Goal: Task Accomplishment & Management: Use online tool/utility

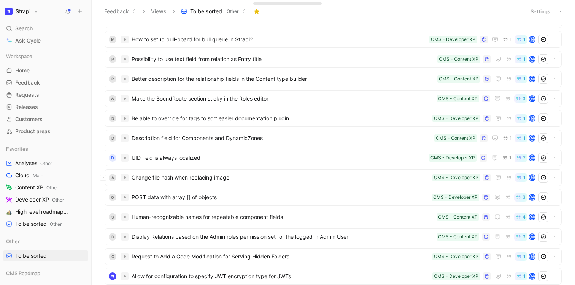
scroll to position [771, 0]
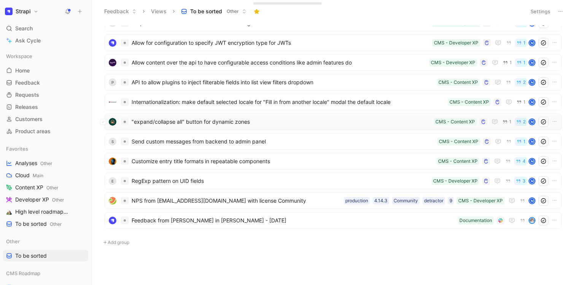
click at [256, 114] on div ""expand/collapse all" button for dynamic zones CMS - Content XP 1 2 M" at bounding box center [332, 122] width 457 height 17
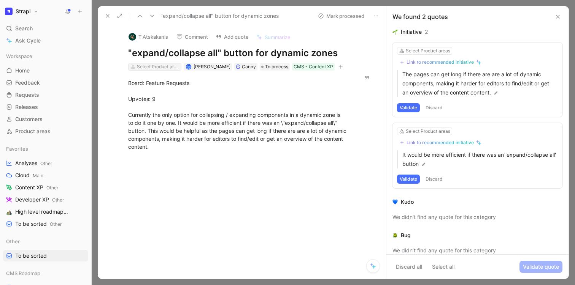
click at [162, 67] on div "Select Product areas" at bounding box center [158, 67] width 43 height 8
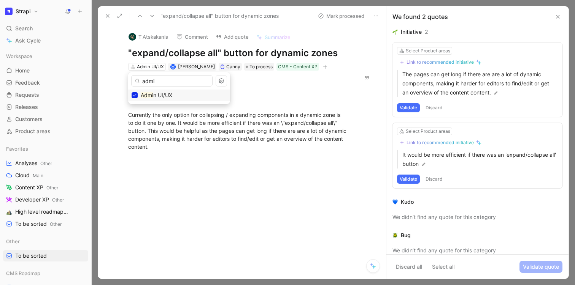
type input "admi"
click at [106, 16] on icon at bounding box center [107, 16] width 6 height 6
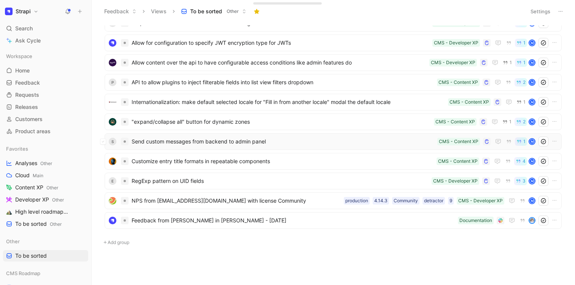
click at [215, 139] on span "Send custom messages from backend to admin panel" at bounding box center [282, 141] width 302 height 9
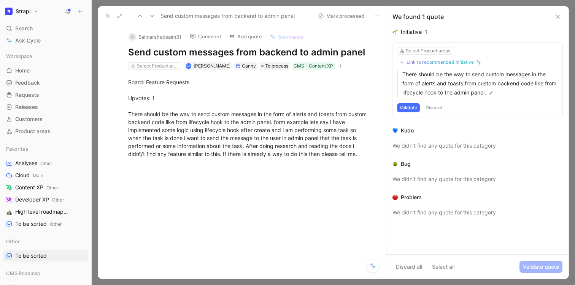
click at [559, 15] on icon at bounding box center [557, 17] width 6 height 6
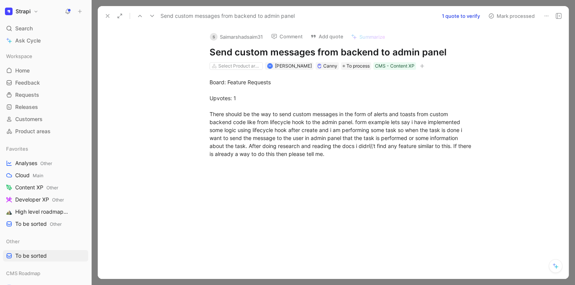
click at [106, 16] on icon at bounding box center [107, 16] width 6 height 6
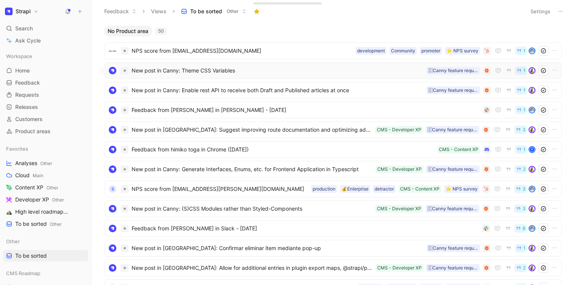
click at [228, 78] on div "New post in Canny: Theme CSS Variables 🇨Canny feature request 1" at bounding box center [332, 70] width 457 height 17
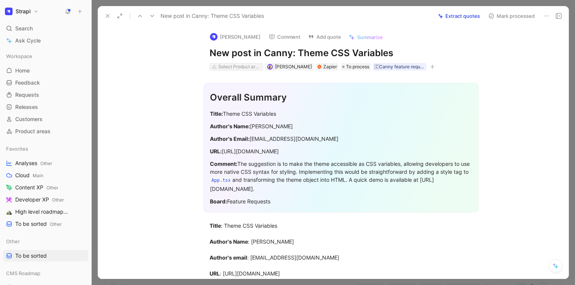
click at [227, 69] on div "Select Product areas" at bounding box center [239, 67] width 43 height 8
type input "custo"
click at [106, 16] on use at bounding box center [107, 15] width 3 height 3
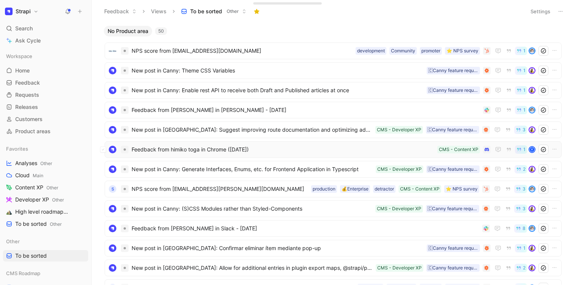
click at [225, 152] on span "Feedback from himiko toga in Chrome (Feb 19, 2025)" at bounding box center [282, 149] width 302 height 9
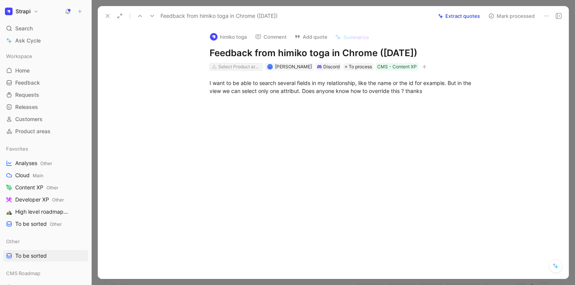
click at [221, 68] on div "Select Product areas" at bounding box center [239, 67] width 43 height 8
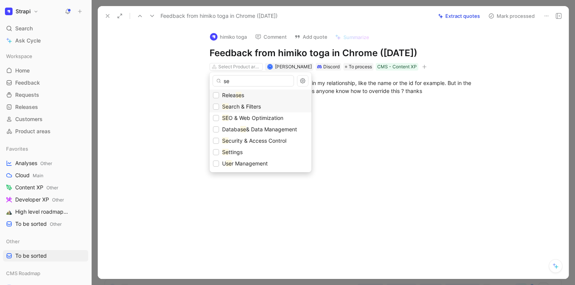
click at [241, 105] on span "arch & Filters" at bounding box center [244, 106] width 32 height 6
click at [235, 84] on input "se" at bounding box center [252, 80] width 81 height 11
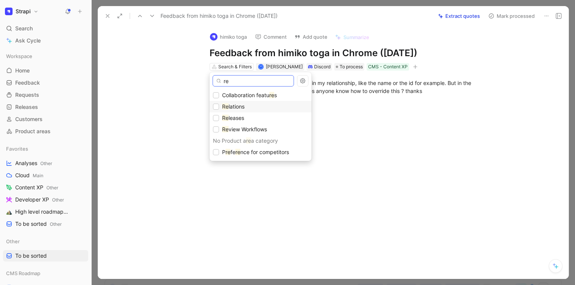
type input "re"
click at [239, 106] on span "lations" at bounding box center [236, 106] width 16 height 6
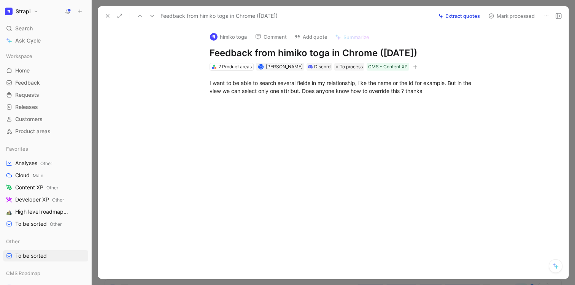
click at [107, 16] on use at bounding box center [107, 15] width 3 height 3
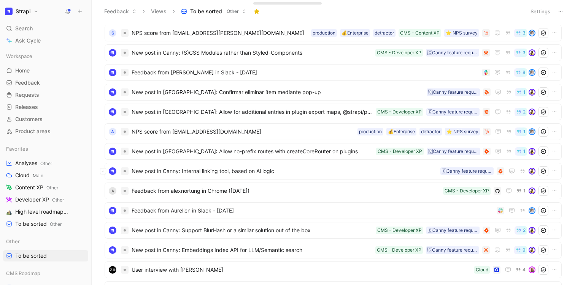
scroll to position [280, 0]
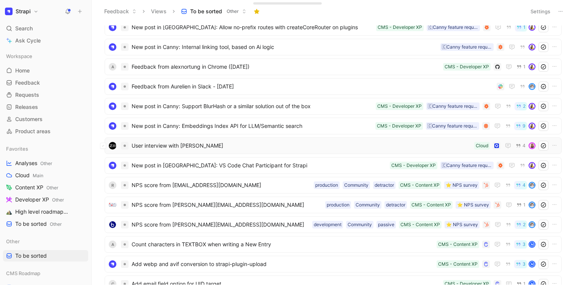
click at [243, 148] on span "User interview with Ali Baig" at bounding box center [300, 145] width 339 height 9
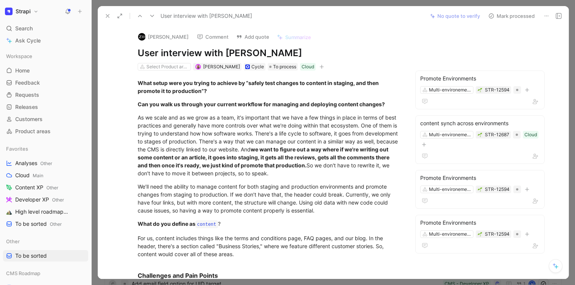
click at [176, 70] on div "Select Product areas" at bounding box center [164, 67] width 53 height 8
click at [174, 67] on div "Select Product areas" at bounding box center [167, 67] width 43 height 8
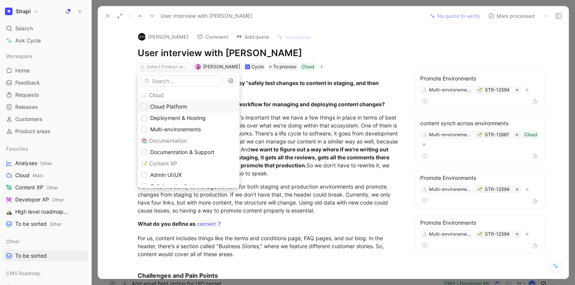
click at [178, 110] on span "Cloud Platform" at bounding box center [168, 106] width 37 height 9
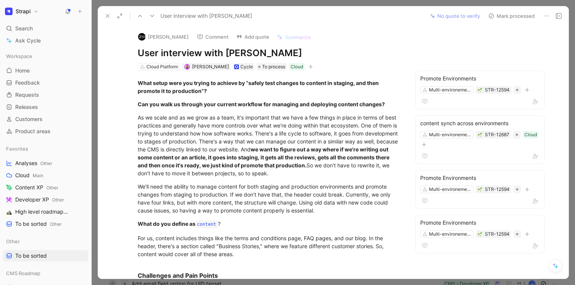
click at [106, 15] on use at bounding box center [107, 15] width 3 height 3
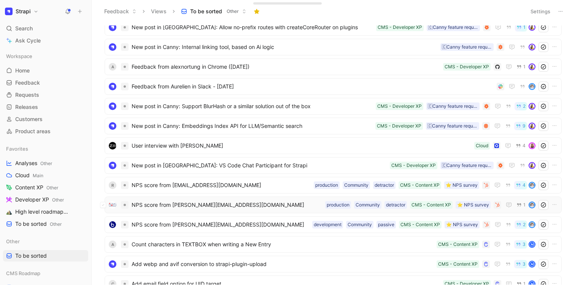
click at [191, 202] on span "NPS score from jean-michel.viebach-mall@atout-france.fr" at bounding box center [226, 205] width 190 height 9
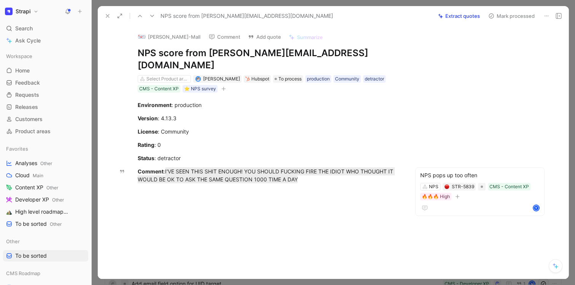
click at [506, 13] on button "Mark processed" at bounding box center [510, 16] width 53 height 11
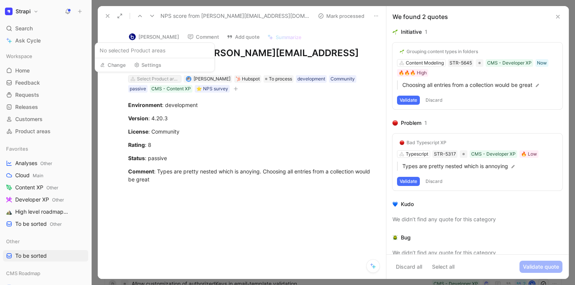
click at [149, 76] on div "Select Product areas" at bounding box center [158, 79] width 43 height 8
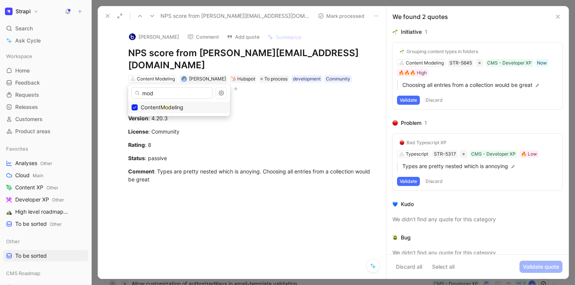
type input "mod"
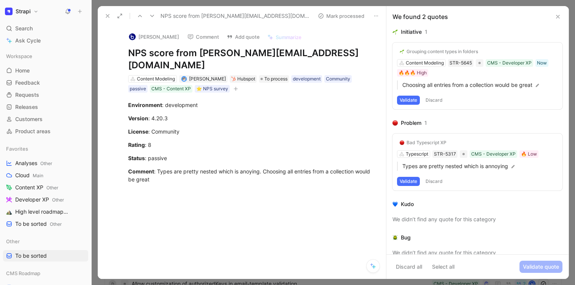
click at [109, 14] on icon at bounding box center [107, 16] width 6 height 6
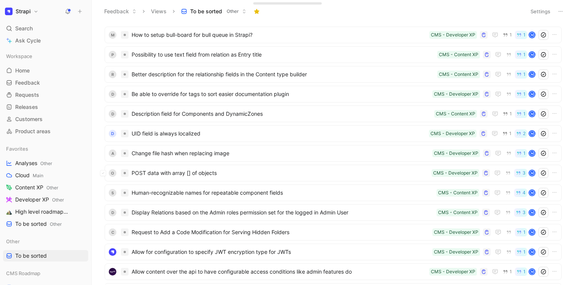
scroll to position [631, 0]
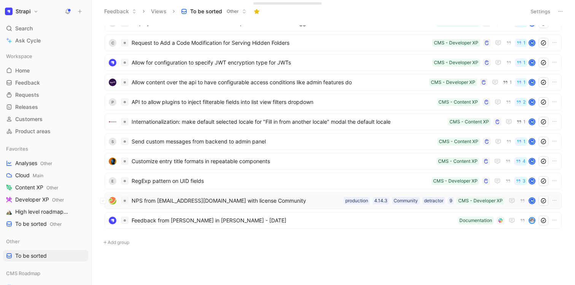
click at [188, 202] on span "NPS from [EMAIL_ADDRESS][DOMAIN_NAME] with license Community" at bounding box center [235, 200] width 209 height 9
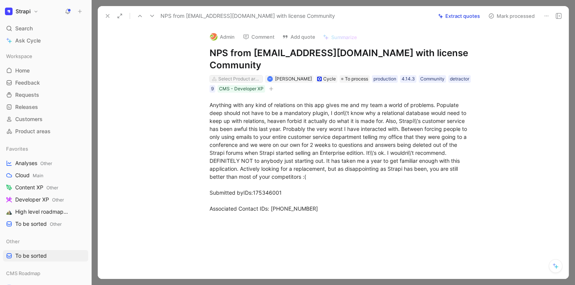
click at [232, 81] on div "Select Product areas" at bounding box center [239, 79] width 43 height 8
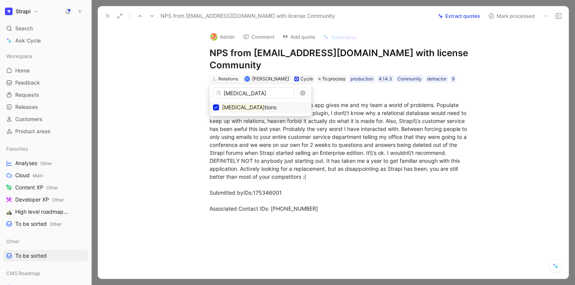
type input "rela"
click at [109, 11] on button at bounding box center [107, 16] width 11 height 11
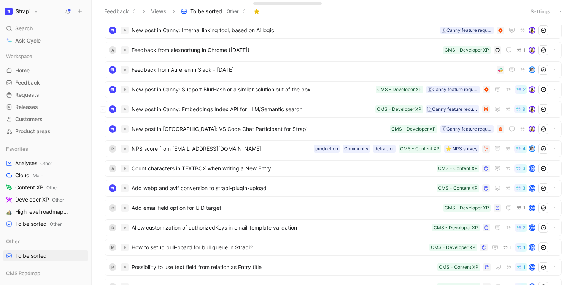
scroll to position [238, 0]
click at [176, 74] on div "Feedback from Aurelien in Slack - 12/4/2024" at bounding box center [332, 69] width 457 height 17
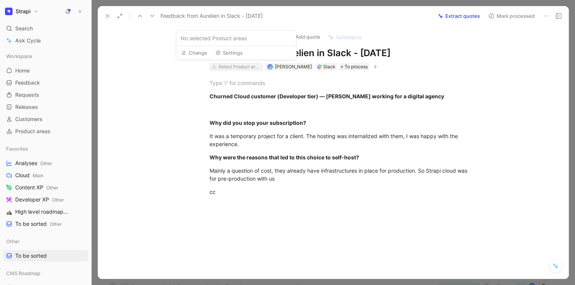
click at [238, 69] on div "Select Product areas" at bounding box center [239, 67] width 43 height 8
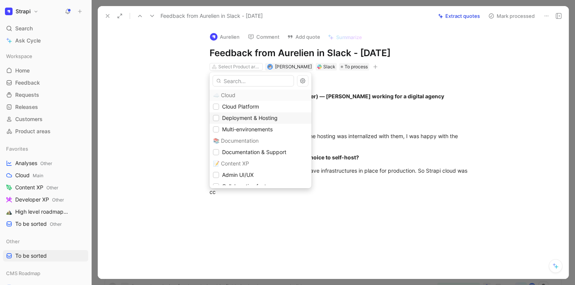
click at [243, 116] on span "Deployment & Hosting" at bounding box center [249, 118] width 55 height 6
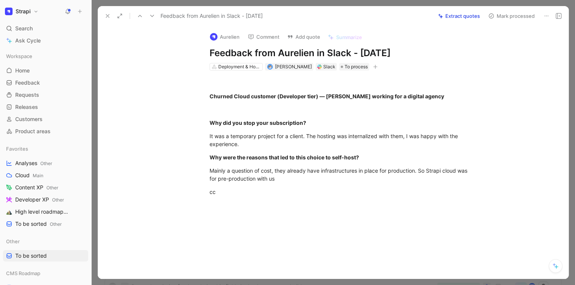
click at [105, 17] on icon at bounding box center [107, 16] width 6 height 6
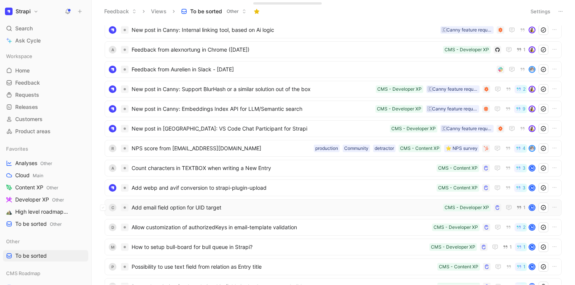
click at [187, 204] on span "Add email field option for UID target" at bounding box center [285, 207] width 308 height 9
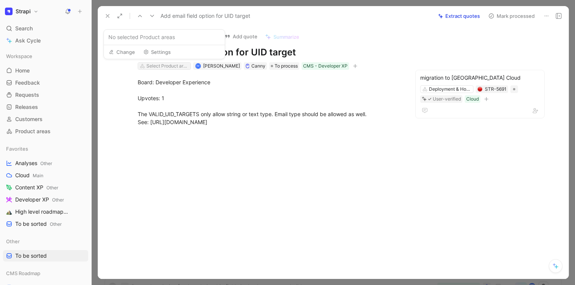
click at [183, 65] on div "Select Product areas" at bounding box center [167, 66] width 43 height 8
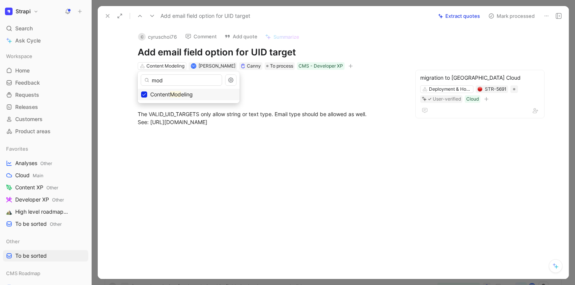
type input "mod"
click at [108, 14] on icon at bounding box center [107, 16] width 6 height 6
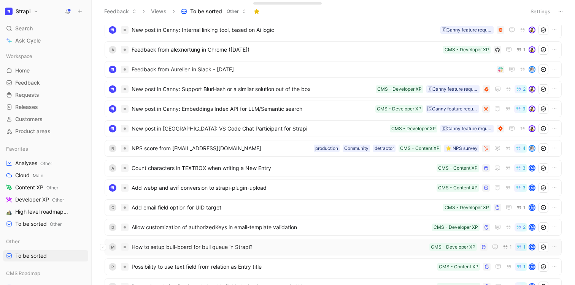
click at [219, 245] on span "How to setup bull-board for bull queue in Strapi?" at bounding box center [278, 247] width 294 height 9
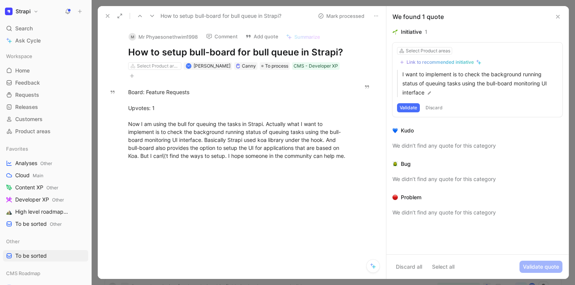
click at [558, 15] on icon at bounding box center [557, 17] width 6 height 6
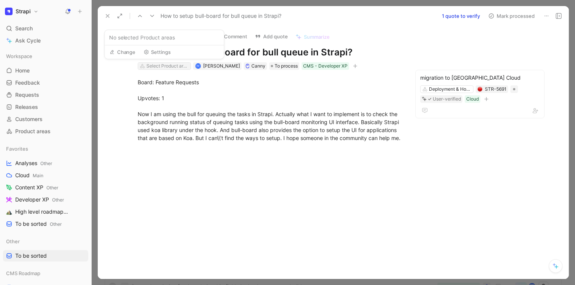
click at [172, 66] on div "Select Product areas" at bounding box center [167, 66] width 43 height 8
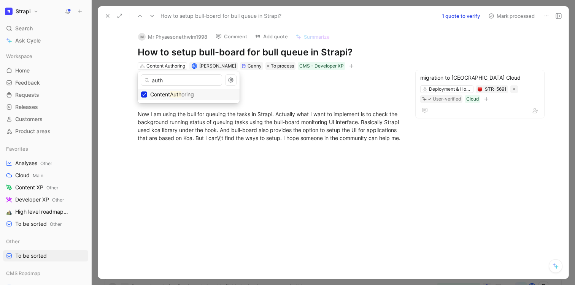
type input "auth"
click at [107, 16] on use at bounding box center [107, 15] width 3 height 3
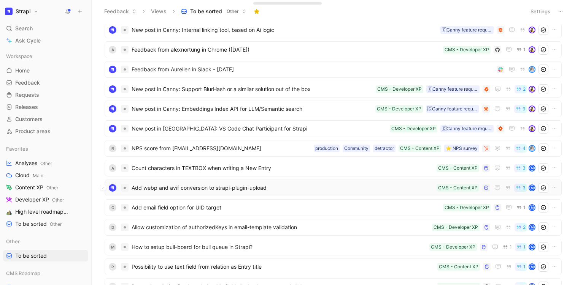
click at [232, 184] on span "Add webp and avif conversion to strapi-plugin-upload" at bounding box center [282, 188] width 302 height 9
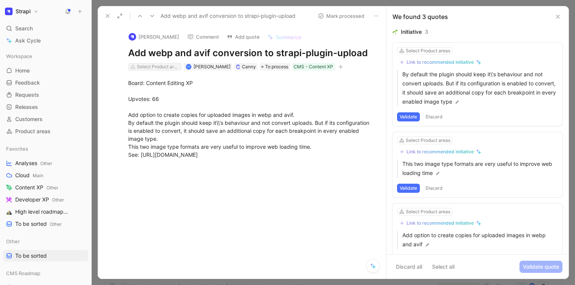
click at [152, 69] on div "Select Product areas" at bounding box center [158, 67] width 43 height 8
type input "medi"
click at [107, 15] on icon at bounding box center [107, 16] width 6 height 6
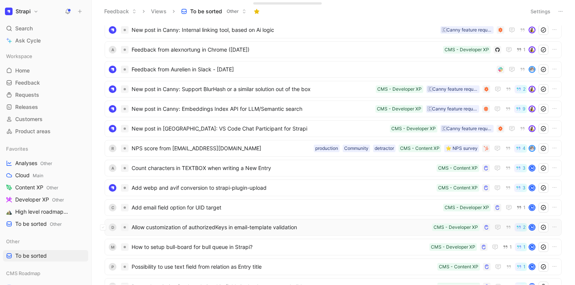
click at [198, 226] on span "Allow customization of authorizedKeys in email-template validation" at bounding box center [279, 227] width 297 height 9
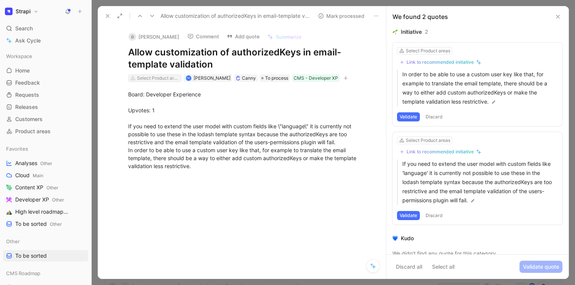
click at [159, 80] on div "Select Product areas" at bounding box center [158, 78] width 43 height 8
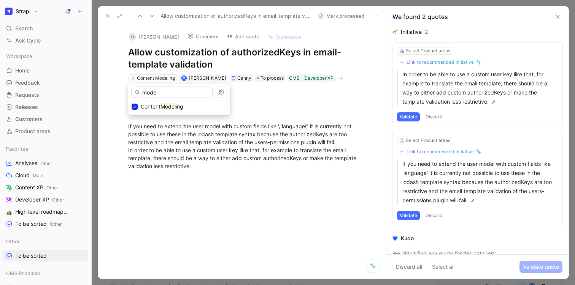
type input "mode"
click at [106, 13] on icon at bounding box center [107, 16] width 6 height 6
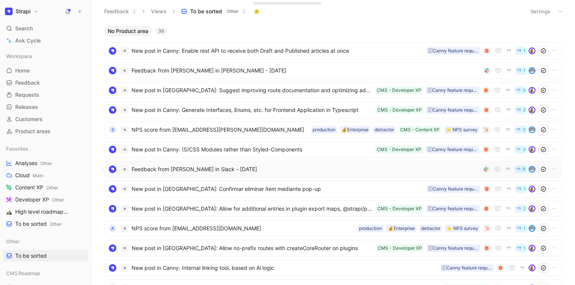
click at [206, 167] on span "Feedback from [PERSON_NAME] in Slack - [DATE]" at bounding box center [304, 169] width 347 height 9
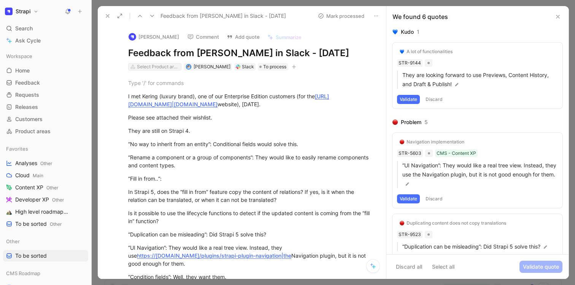
click at [155, 67] on div "Select Product areas" at bounding box center [158, 67] width 43 height 8
click at [159, 78] on input "auth" at bounding box center [171, 80] width 81 height 11
type input "adm"
click at [150, 99] on span "Adm in UI/UX" at bounding box center [157, 95] width 32 height 9
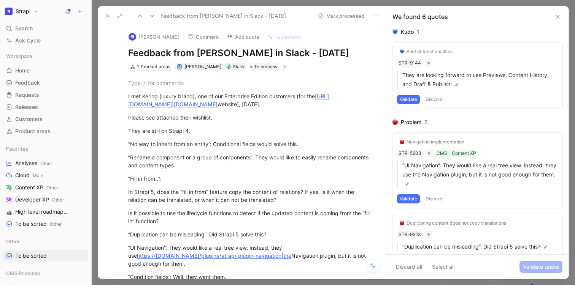
click at [109, 21] on button at bounding box center [107, 16] width 11 height 11
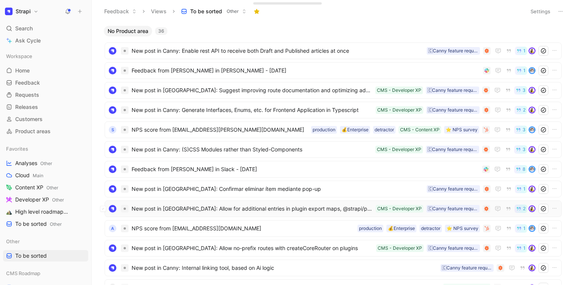
click at [176, 206] on span "New post in [GEOGRAPHIC_DATA]: Allow for additional entries in plugin export ma…" at bounding box center [251, 208] width 241 height 9
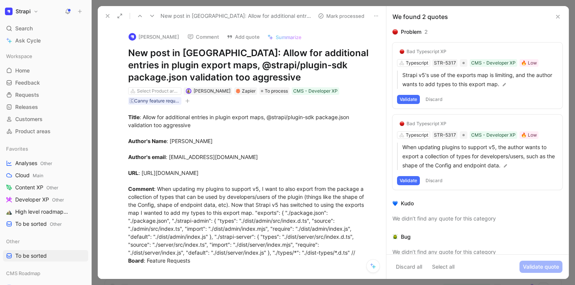
click at [105, 15] on icon at bounding box center [107, 16] width 6 height 6
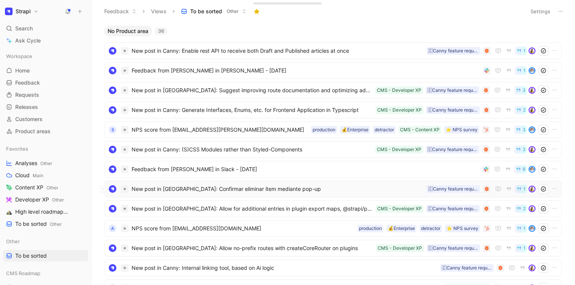
click at [164, 190] on span "New post in [GEOGRAPHIC_DATA]: Confirmar eliminar ítem mediante pop-up" at bounding box center [277, 189] width 292 height 9
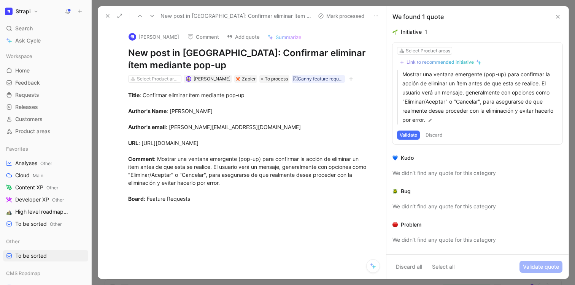
click at [106, 14] on icon at bounding box center [107, 16] width 6 height 6
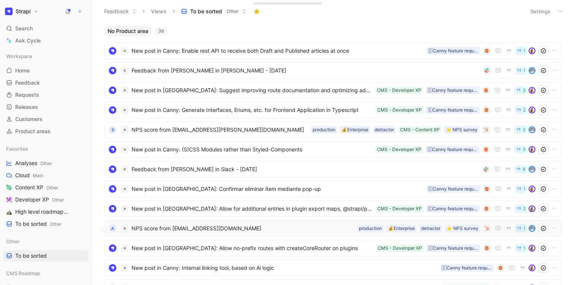
click at [200, 235] on div "A NPS score from mmonge@amperecomputing.com ⭐️ NPS survey detractor 💰Enterprise…" at bounding box center [332, 228] width 457 height 17
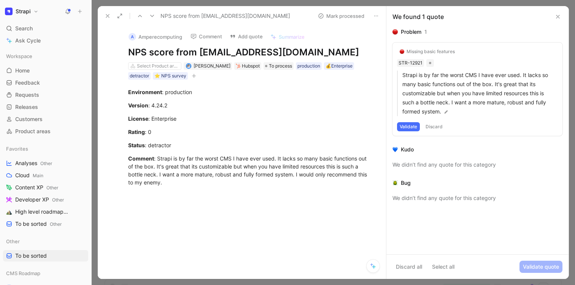
click at [556, 19] on icon at bounding box center [557, 17] width 6 height 6
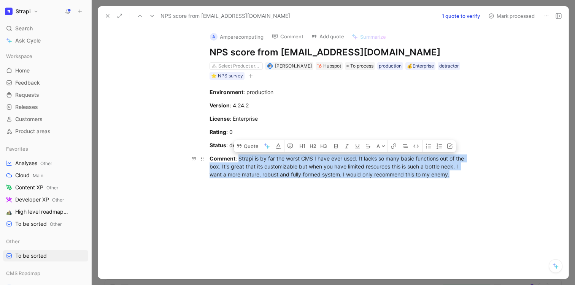
drag, startPoint x: 451, startPoint y: 178, endPoint x: 238, endPoint y: 158, distance: 214.5
click at [238, 158] on div "Comment : Strapi is by far the worst CMS I have ever used. It lacks so many bas…" at bounding box center [340, 167] width 263 height 24
click at [255, 144] on button "Quote" at bounding box center [247, 146] width 27 height 12
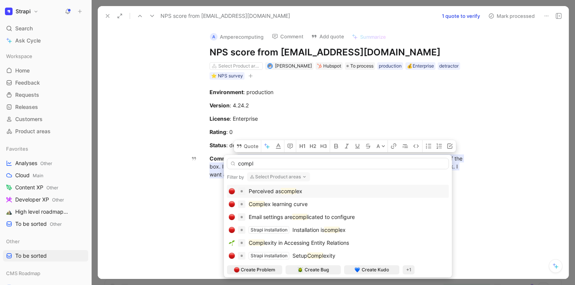
type input "compl"
click at [289, 188] on div "Perceived as compl ex" at bounding box center [275, 191] width 54 height 9
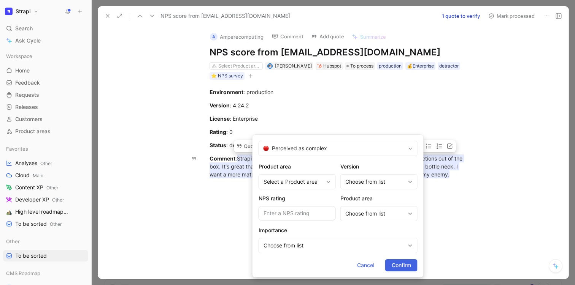
click at [412, 266] on button "Confirm" at bounding box center [401, 266] width 32 height 12
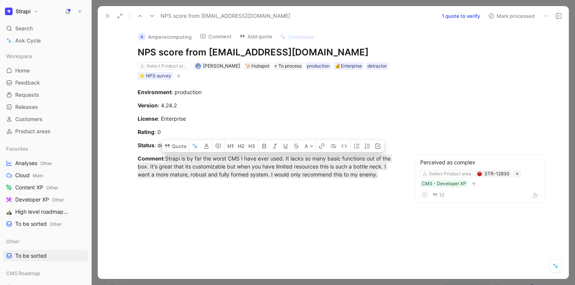
click at [502, 19] on button "Mark processed" at bounding box center [510, 16] width 53 height 11
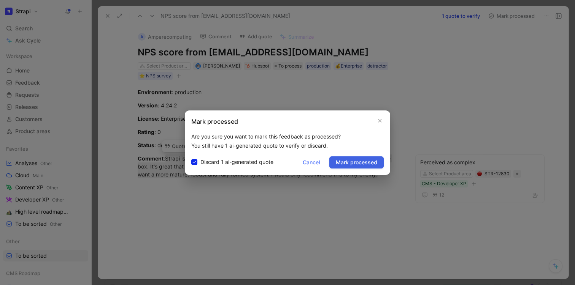
click at [351, 161] on span "Mark processed" at bounding box center [356, 162] width 41 height 9
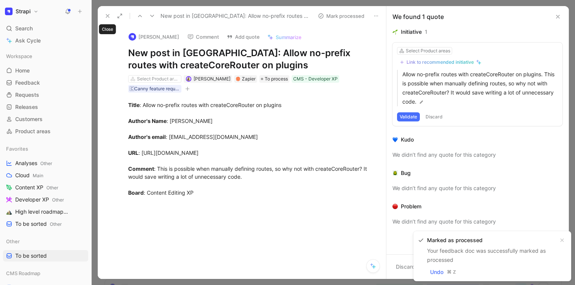
click at [106, 14] on icon at bounding box center [107, 16] width 6 height 6
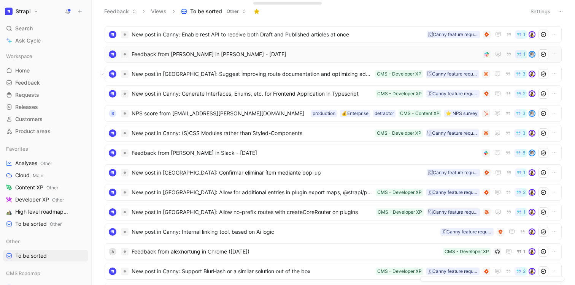
scroll to position [17, 0]
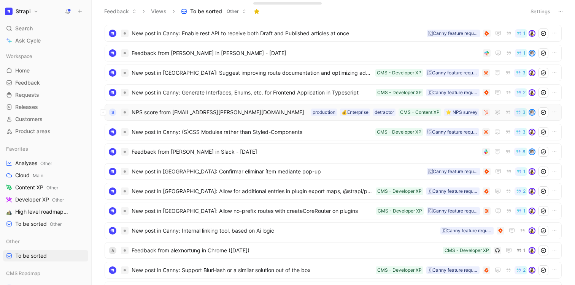
click at [166, 111] on span "NPS score from saba.shahbazian@s-communication.de" at bounding box center [219, 112] width 176 height 9
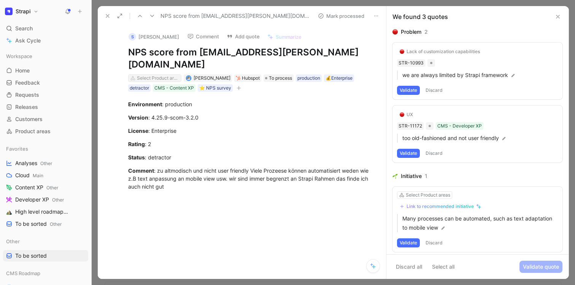
click at [153, 74] on div "Select Product areas" at bounding box center [158, 78] width 43 height 8
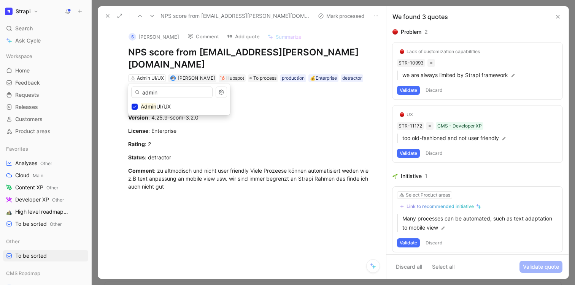
type input "admin"
click at [110, 19] on icon at bounding box center [107, 16] width 6 height 6
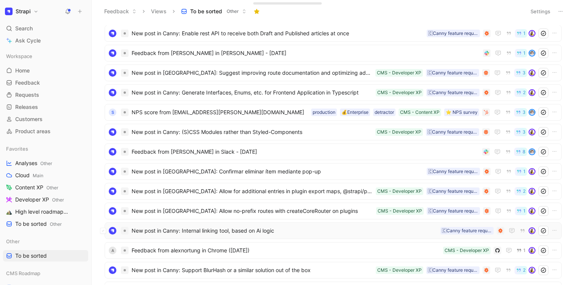
click at [227, 225] on div "New post in Canny: Internal linking tool, based on Ai logic 🇨Canny feature requ…" at bounding box center [332, 231] width 457 height 17
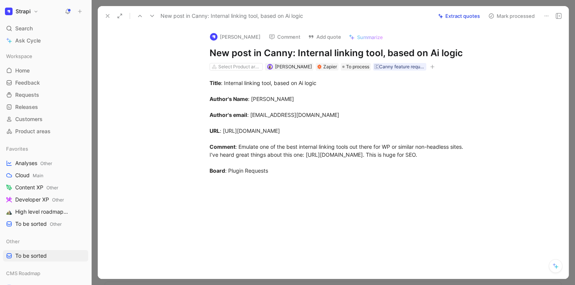
click at [235, 61] on div "Emilie Ringwald Comment Add quote Summarize New post in Canny: Internal linking…" at bounding box center [341, 49] width 292 height 46
click at [234, 66] on div "Select Product areas" at bounding box center [239, 67] width 43 height 8
type input "seo"
click at [240, 97] on span "& Web Optimization" at bounding box center [257, 95] width 49 height 6
click at [107, 15] on icon at bounding box center [107, 16] width 6 height 6
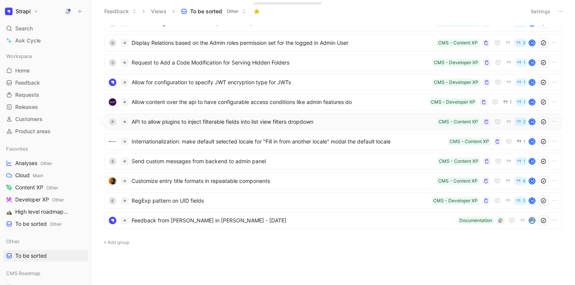
click at [166, 128] on div "P API to allow plugins to inject filterable fields into list view filters dropd…" at bounding box center [332, 122] width 457 height 17
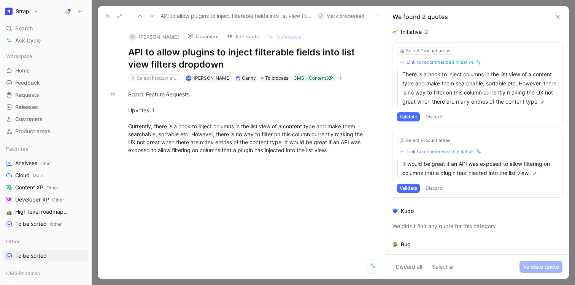
click at [108, 17] on icon at bounding box center [107, 16] width 6 height 6
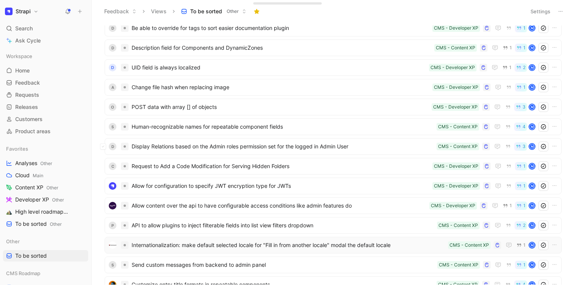
scroll to position [322, 0]
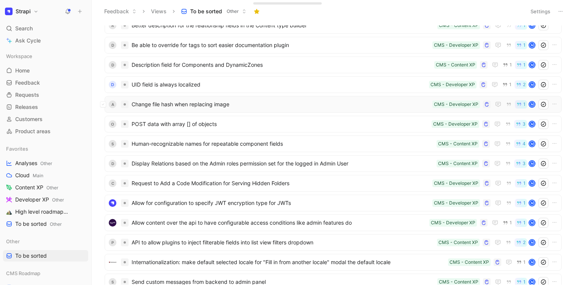
click at [241, 100] on span "Change file hash when replacing image" at bounding box center [280, 104] width 298 height 9
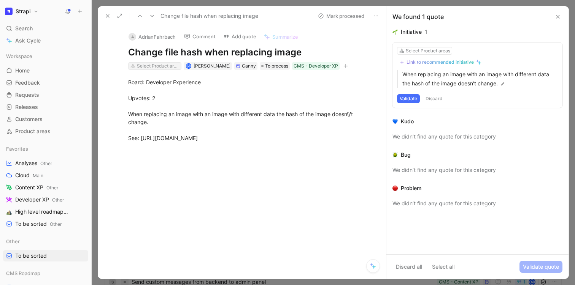
click at [174, 66] on div "Select Product areas" at bounding box center [158, 66] width 43 height 8
type input "med"
click at [107, 12] on button at bounding box center [107, 16] width 11 height 11
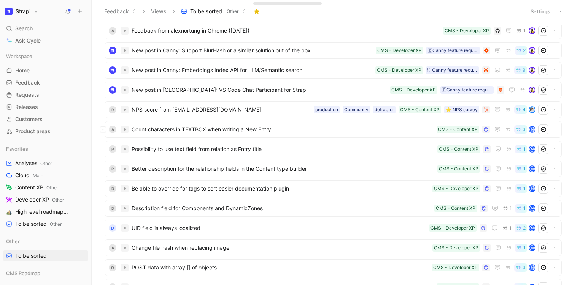
scroll to position [173, 0]
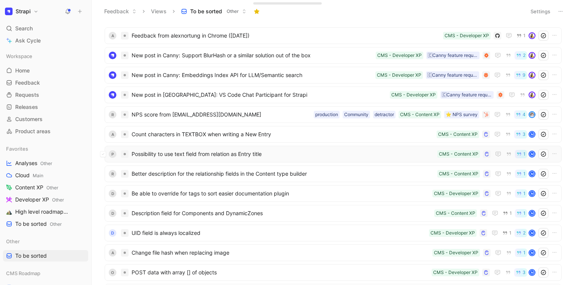
click at [191, 155] on span "Possibility to use text field from relation as Entry title" at bounding box center [282, 154] width 302 height 9
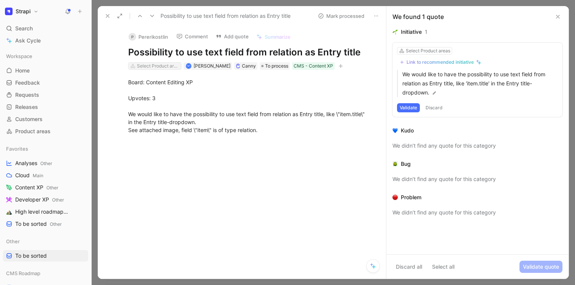
click at [148, 68] on div "Select Product areas" at bounding box center [158, 66] width 43 height 8
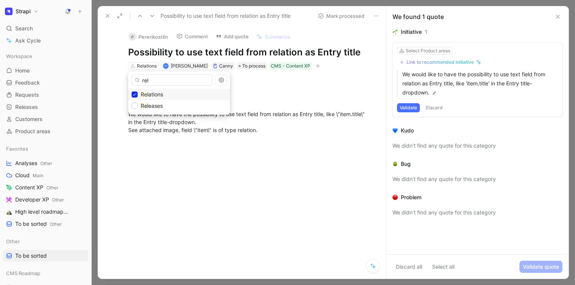
click at [149, 79] on input "rel" at bounding box center [171, 79] width 81 height 11
type input "auth"
click at [155, 93] on span "Content" at bounding box center [151, 94] width 20 height 6
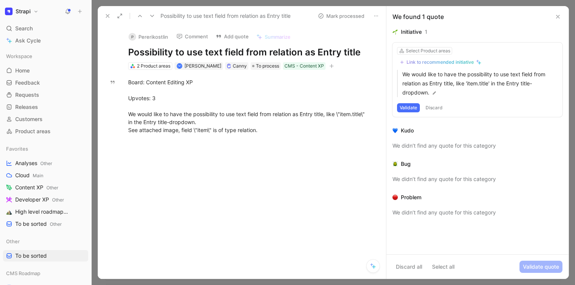
click at [109, 14] on icon at bounding box center [107, 16] width 6 height 6
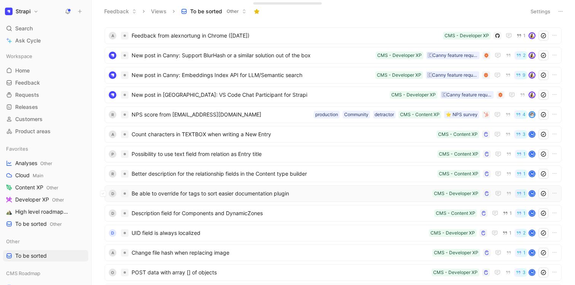
click at [164, 196] on span "Be able to override for tags to sort easier documentation plugin" at bounding box center [280, 193] width 298 height 9
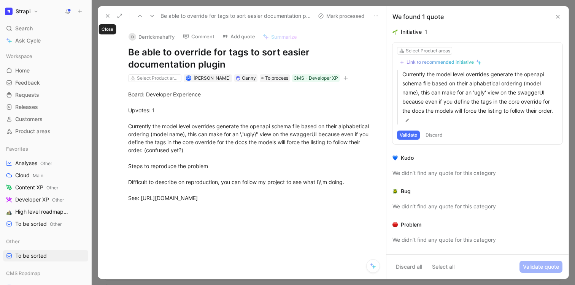
click at [105, 12] on button at bounding box center [107, 16] width 11 height 11
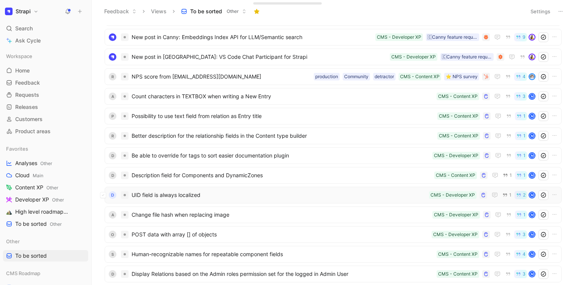
scroll to position [219, 0]
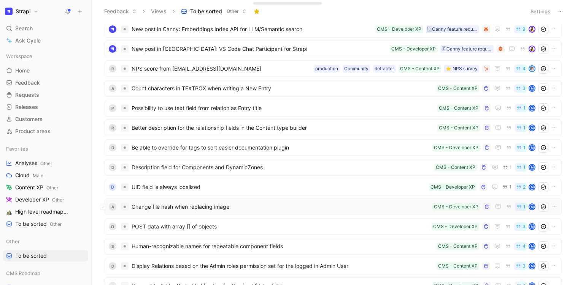
click at [164, 209] on span "Change file hash when replacing image" at bounding box center [280, 207] width 298 height 9
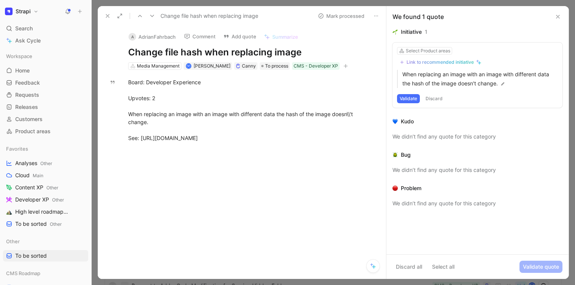
click at [103, 14] on button at bounding box center [107, 16] width 11 height 11
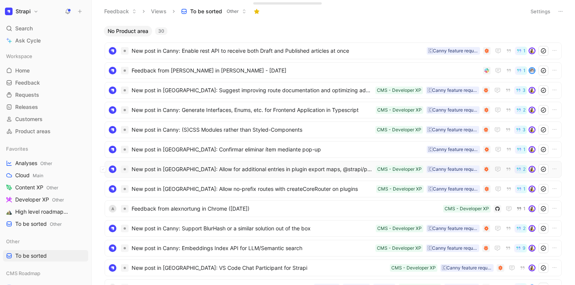
click at [225, 162] on div "New post in [GEOGRAPHIC_DATA]: Allow for additional entries in plugin export ma…" at bounding box center [332, 169] width 457 height 17
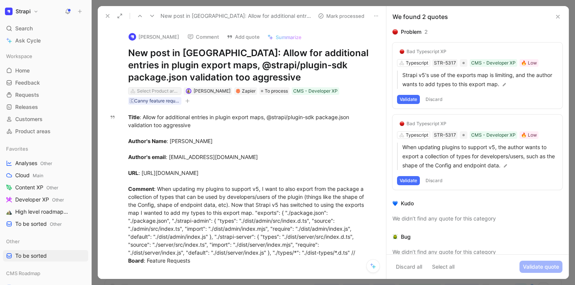
click at [160, 92] on div "Select Product areas" at bounding box center [158, 91] width 43 height 8
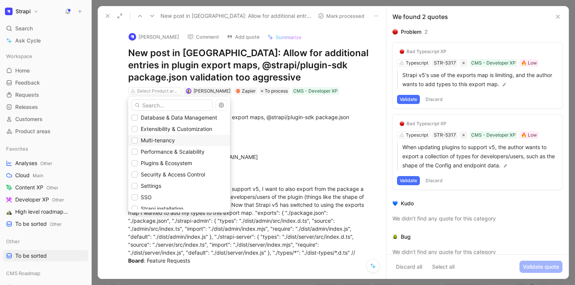
scroll to position [249, 0]
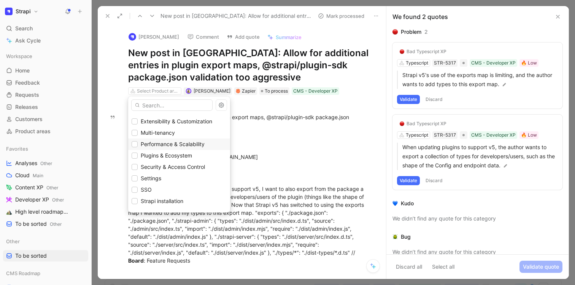
click at [172, 146] on span "Performance & Scalability" at bounding box center [173, 144] width 64 height 6
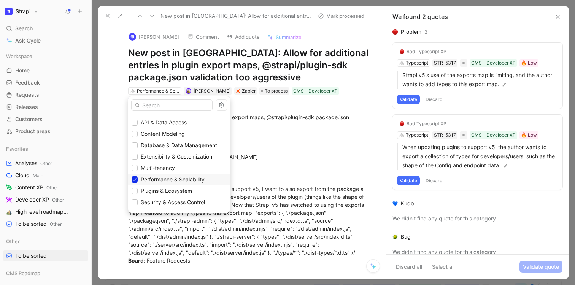
scroll to position [204, 0]
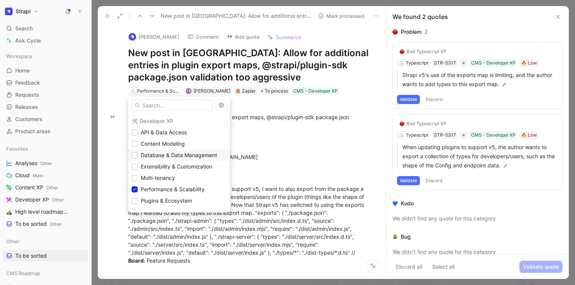
click at [166, 157] on span "Database & Data Management" at bounding box center [179, 155] width 76 height 6
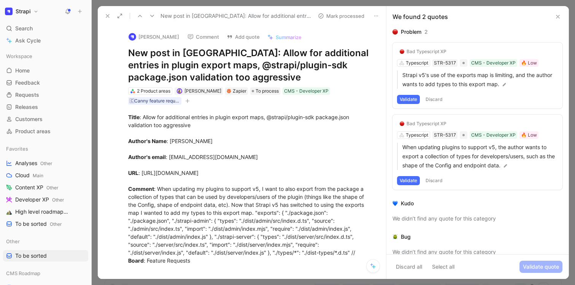
click at [107, 13] on icon at bounding box center [107, 16] width 6 height 6
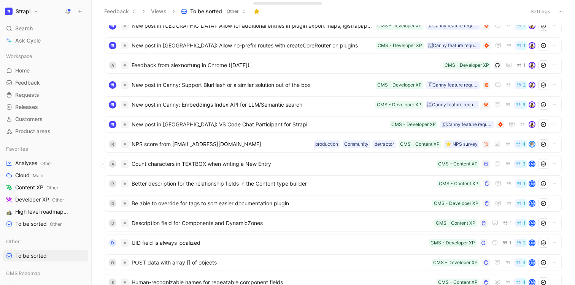
scroll to position [142, 0]
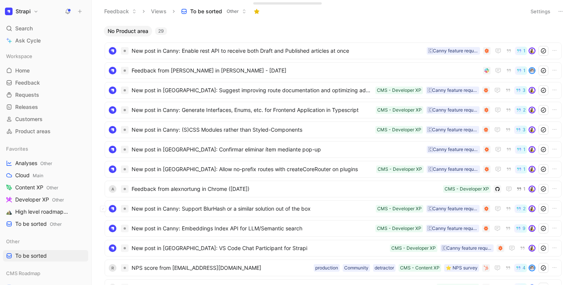
scroll to position [383, 0]
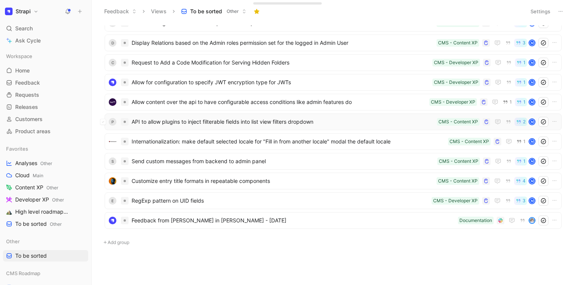
click at [208, 126] on span "API to allow plugins to inject filterable fields into list view filters dropdown" at bounding box center [282, 121] width 302 height 9
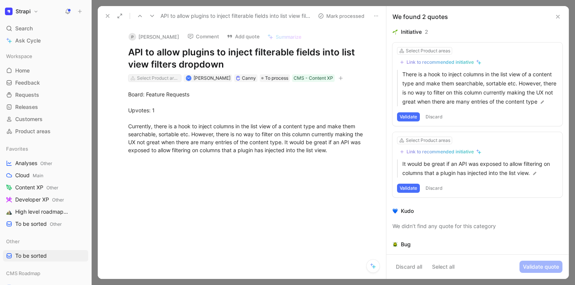
click at [159, 75] on div "Select Product areas" at bounding box center [158, 78] width 43 height 8
click at [171, 103] on span "API & Data Access" at bounding box center [163, 106] width 44 height 9
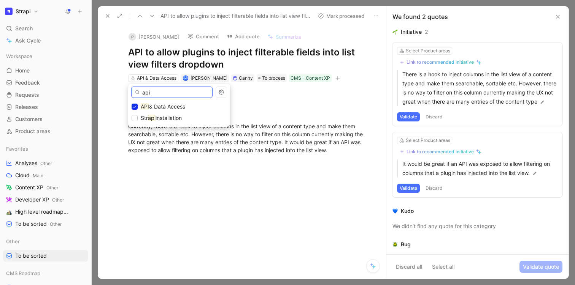
click at [168, 94] on input "api" at bounding box center [171, 92] width 81 height 11
type input "auth"
click at [174, 107] on span "oring" at bounding box center [178, 106] width 13 height 6
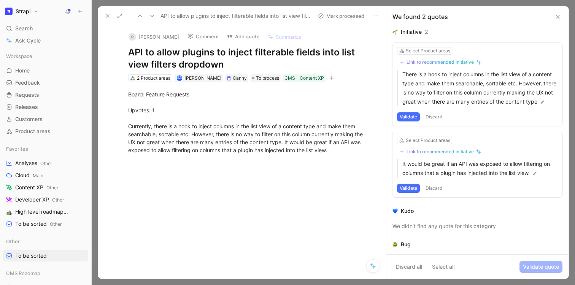
click at [108, 19] on button at bounding box center [107, 16] width 11 height 11
